Goal: Transaction & Acquisition: Purchase product/service

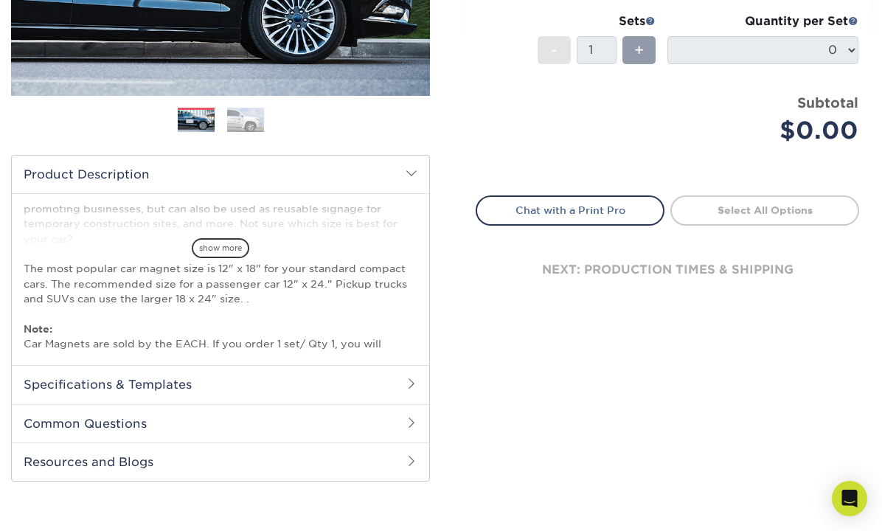
scroll to position [349, 0]
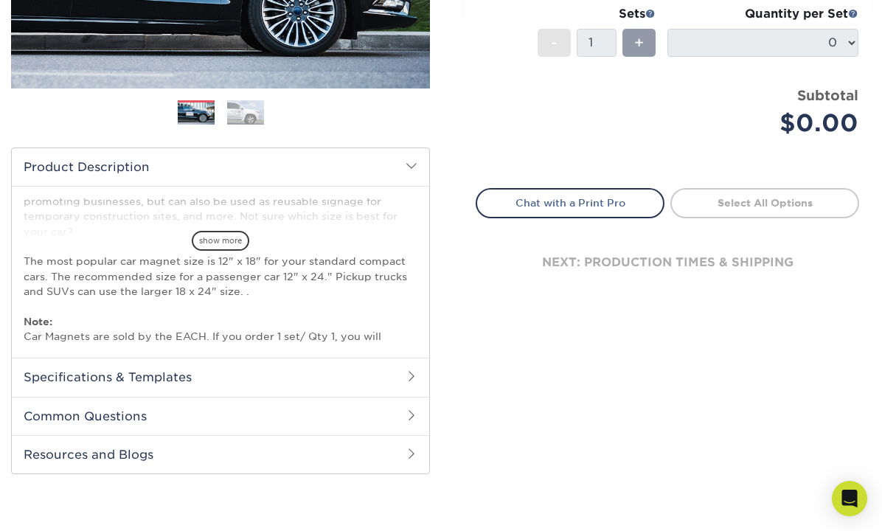
click at [403, 364] on h2 "Specifications & Templates" at bounding box center [221, 377] width 418 height 38
click at [139, 418] on link "See All Sizes" at bounding box center [108, 415] width 61 height 11
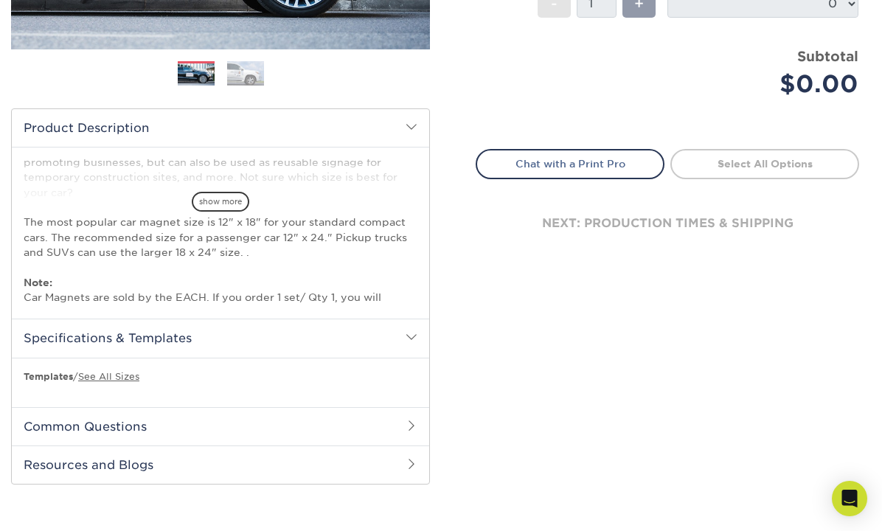
click at [417, 131] on span at bounding box center [412, 127] width 12 height 12
click at [426, 126] on h2 "Product Description" at bounding box center [221, 128] width 418 height 38
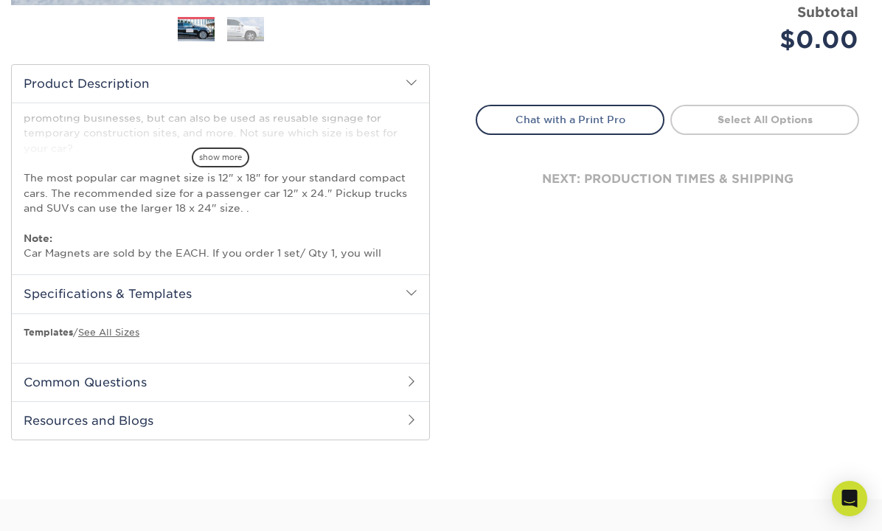
scroll to position [432, 0]
click at [356, 203] on p "Our car magnets (also called car signs) are great for promoting your business o…" at bounding box center [221, 149] width 394 height 256
click at [243, 160] on span "show more" at bounding box center [221, 158] width 58 height 20
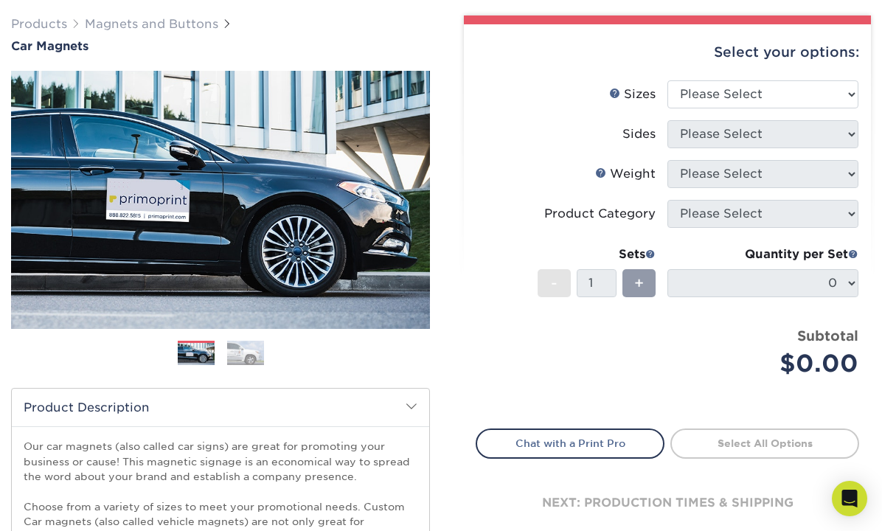
scroll to position [107, 0]
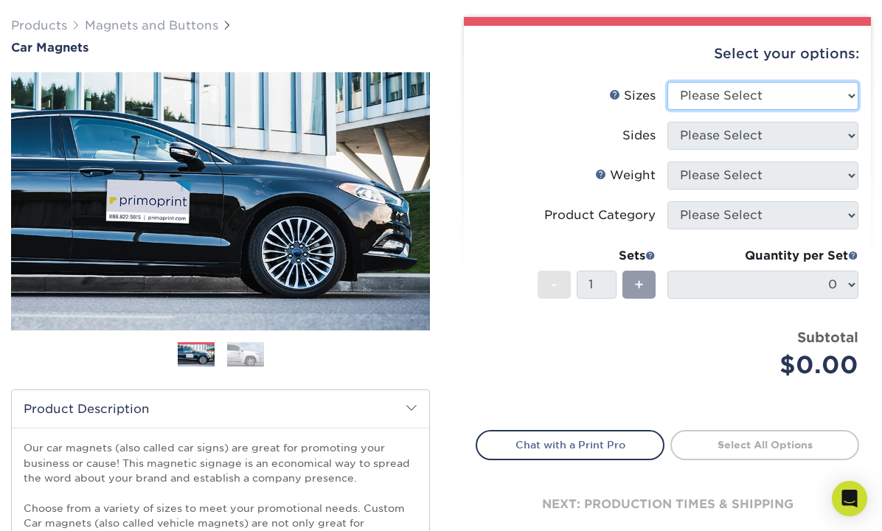
click at [720, 95] on select "Please Select 9" x 12" 9" x 18" 12" x 18" 12" x 24" 18" x 18" 18" x 24" 18" x 3…" at bounding box center [763, 96] width 191 height 28
select select "18.00x24.00"
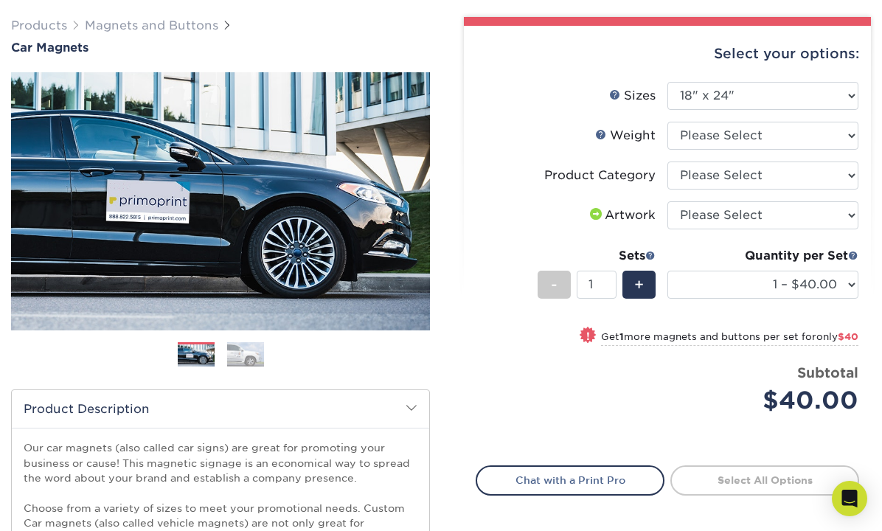
click at [249, 353] on img at bounding box center [245, 355] width 37 height 26
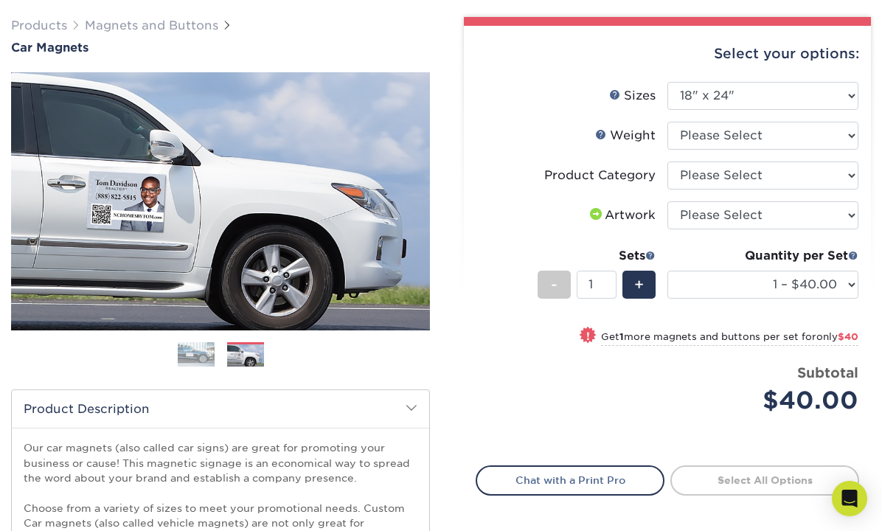
click at [200, 362] on img at bounding box center [196, 355] width 37 height 26
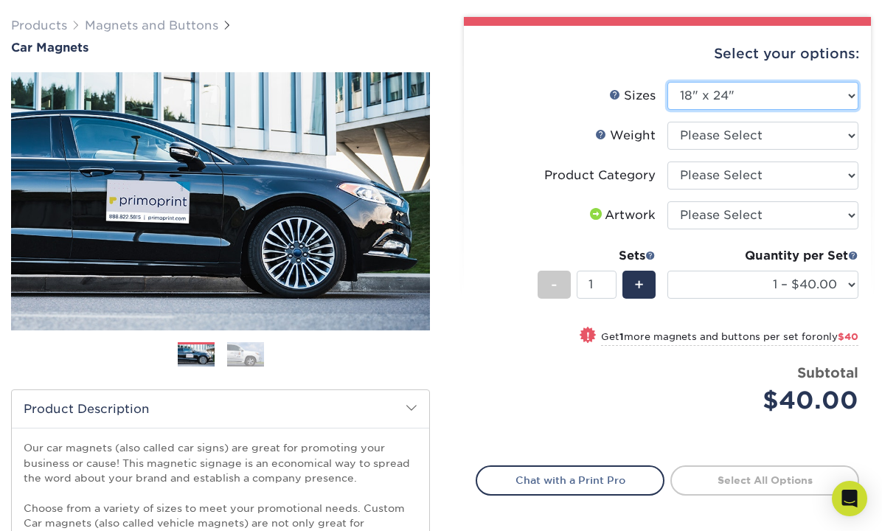
click at [845, 95] on select "Please Select 9" x 12" 9" x 18" 12" x 18" 12" x 24" 18" x 18" 18" x 24" 18" x 3…" at bounding box center [763, 96] width 191 height 28
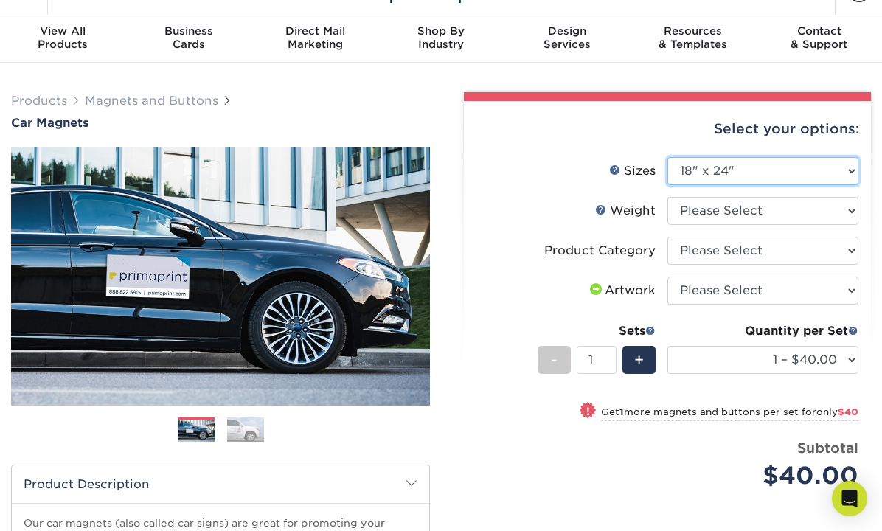
scroll to position [0, 0]
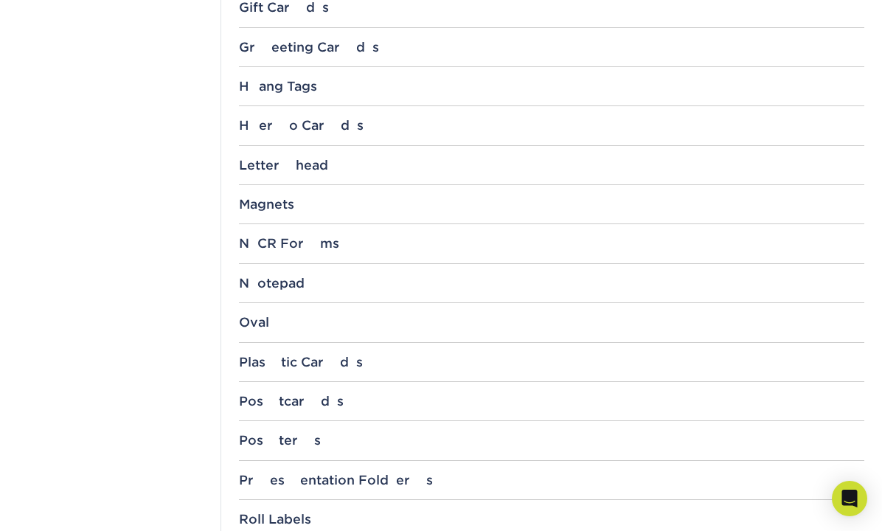
scroll to position [1228, 0]
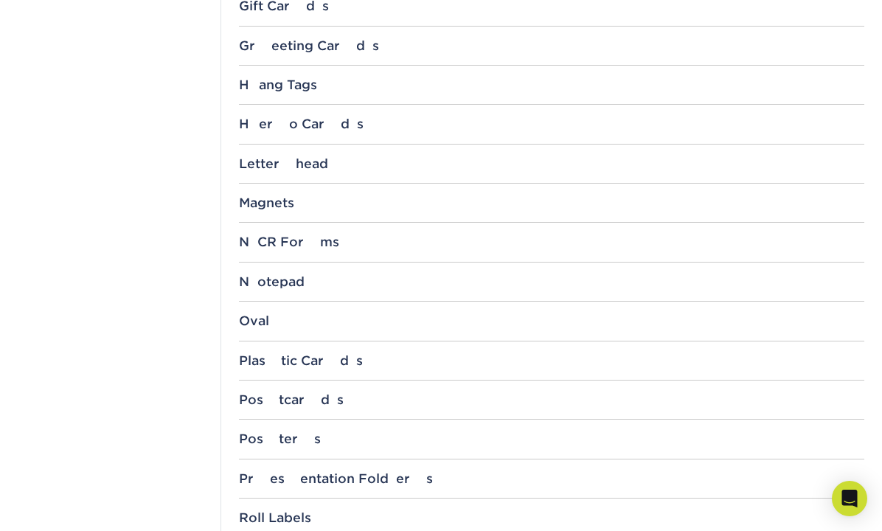
click at [463, 202] on div "Magnets" at bounding box center [552, 202] width 626 height 15
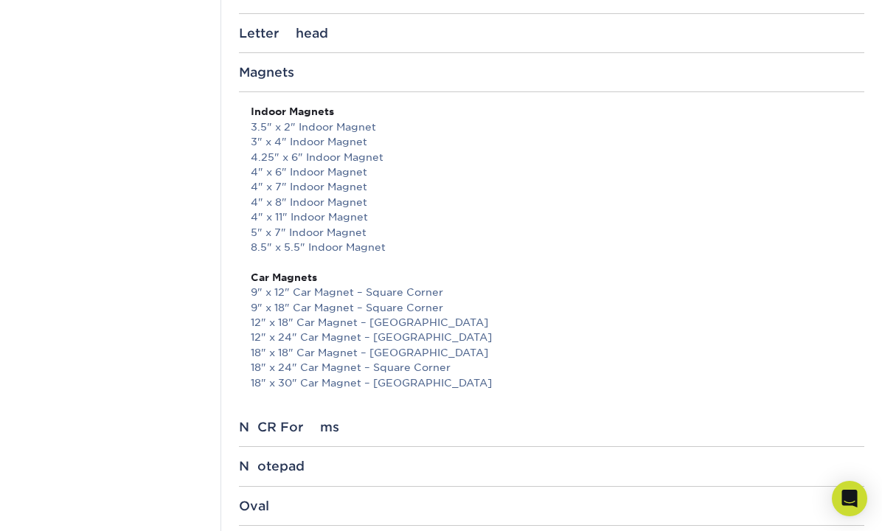
scroll to position [1359, 0]
click at [429, 285] on link "9" x 12" Car Magnet – Square Corner" at bounding box center [347, 291] width 193 height 12
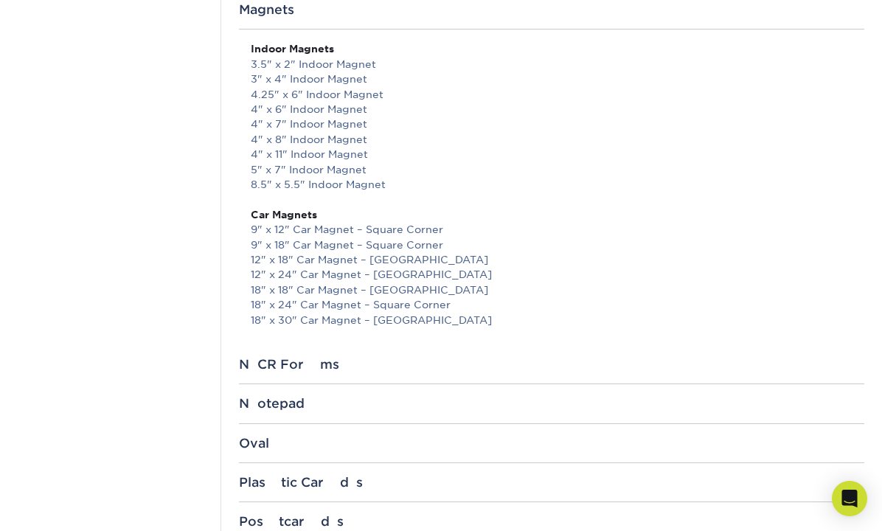
scroll to position [1391, 0]
